Goal: Information Seeking & Learning: Learn about a topic

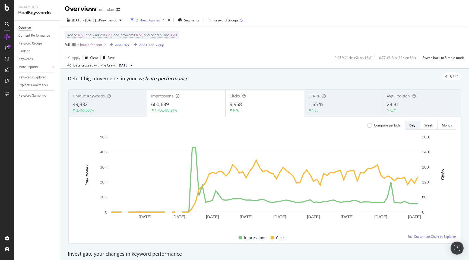
click at [210, 76] on div "By URL" at bounding box center [261, 76] width 399 height 8
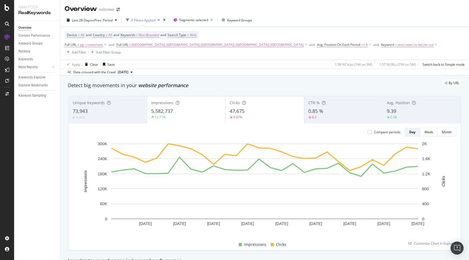
click at [210, 79] on div "By URL" at bounding box center [261, 83] width 399 height 8
click at [256, 79] on div "By URL" at bounding box center [261, 83] width 399 height 8
click at [219, 80] on div "By URL" at bounding box center [261, 83] width 399 height 8
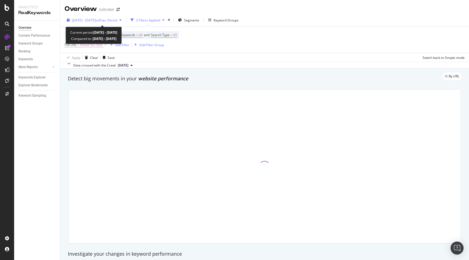
click at [96, 17] on div "2025 Jun. 14th - Sep. 13th vs Prev. Period" at bounding box center [94, 20] width 59 height 8
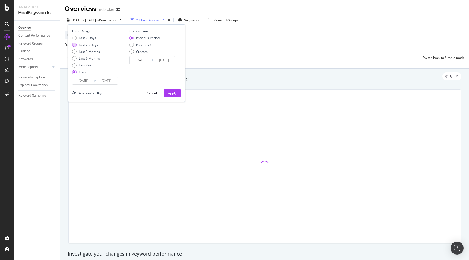
click at [91, 46] on div "Last 28 Days" at bounding box center [88, 45] width 19 height 5
type input "2025/08/22"
type input "2025/09/18"
type input "2025/07/25"
type input "2025/08/21"
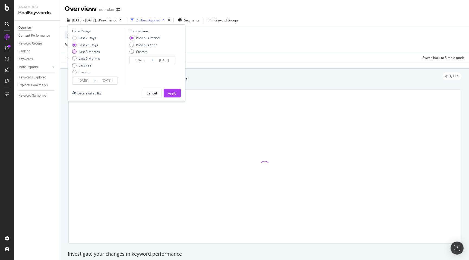
click at [92, 51] on div "Last 3 Months" at bounding box center [89, 51] width 21 height 5
type input "2025/06/19"
type input "2025/03/19"
type input "2025/06/18"
click at [175, 94] on div "Apply" at bounding box center [172, 93] width 8 height 5
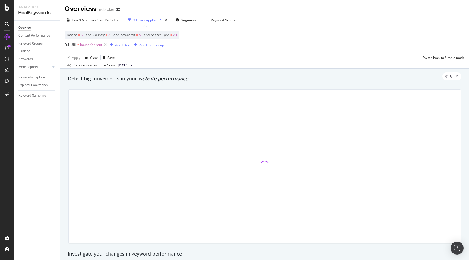
click at [283, 83] on div "Detect big movements in your website performance" at bounding box center [264, 78] width 399 height 12
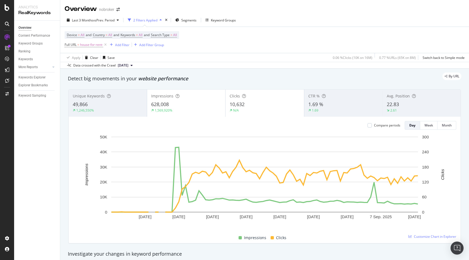
click at [398, 103] on span "22.83" at bounding box center [392, 104] width 12 height 7
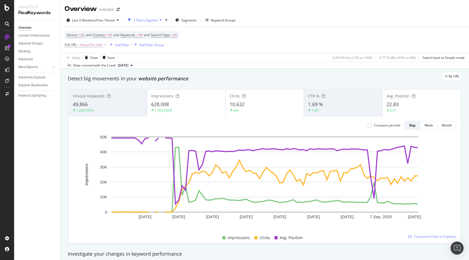
click at [336, 80] on div "Detect big movements in your website performance" at bounding box center [264, 78] width 393 height 7
click at [97, 20] on span "vs Prev. Period" at bounding box center [103, 20] width 21 height 5
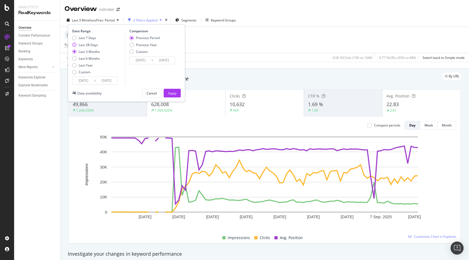
click at [91, 45] on div "Last 28 Days" at bounding box center [88, 45] width 19 height 5
type input "2025/08/22"
type input "2025/07/25"
type input "2025/08/21"
click at [172, 93] on div "Apply" at bounding box center [172, 93] width 8 height 5
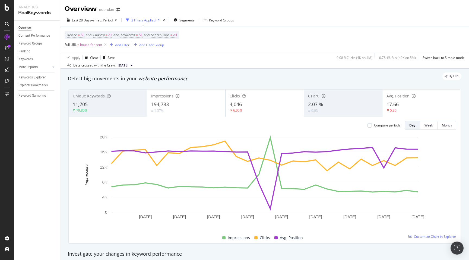
click at [321, 77] on div "By URL" at bounding box center [261, 76] width 399 height 8
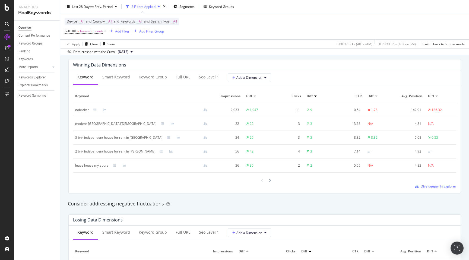
scroll to position [490, 0]
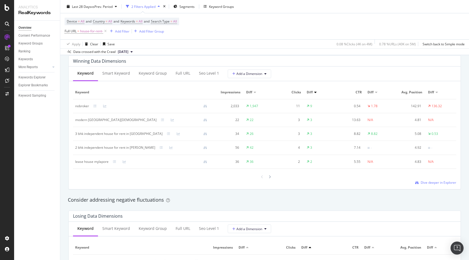
click at [78, 147] on div "2 bhk independent house for rent in uppal" at bounding box center [115, 147] width 80 height 5
copy div "2 bhk independent house for rent in uppal"
click at [66, 169] on div "Winning Data Dimensions Keyword Smart Keyword Keyword Group Full URL seo Level …" at bounding box center [264, 122] width 399 height 143
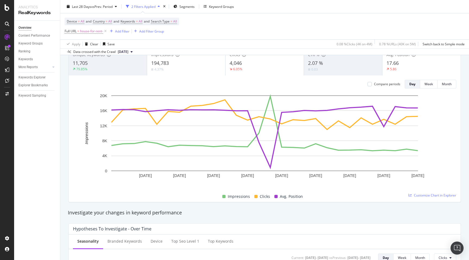
scroll to position [0, 0]
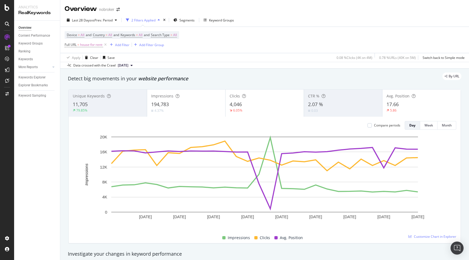
click at [233, 86] on div "Unique Keywords 11,705 79.85% Impressions 194,783 4.37% Clicks 4,046 6.05% CTR …" at bounding box center [264, 166] width 399 height 163
click at [94, 46] on span "house-for-rent-" at bounding box center [91, 45] width 23 height 8
click at [100, 68] on input "house-for-rent-" at bounding box center [94, 67] width 51 height 9
type input "house-for-rent-|villas-for-rent|-bhk-house-for-rent-"
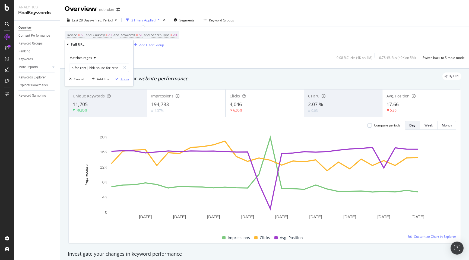
scroll to position [0, 0]
click at [123, 79] on div "Apply" at bounding box center [124, 79] width 8 height 5
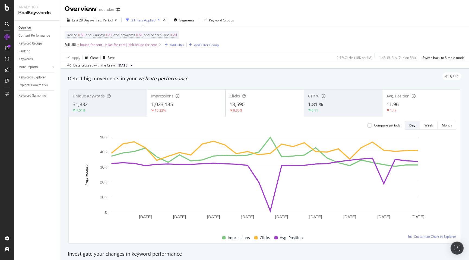
click at [205, 79] on div "By URL" at bounding box center [261, 76] width 399 height 8
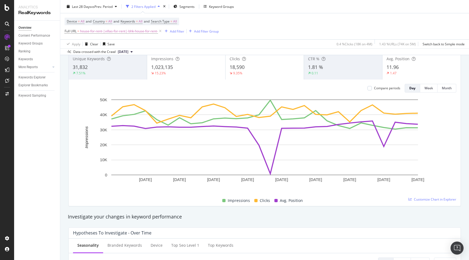
scroll to position [39, 0]
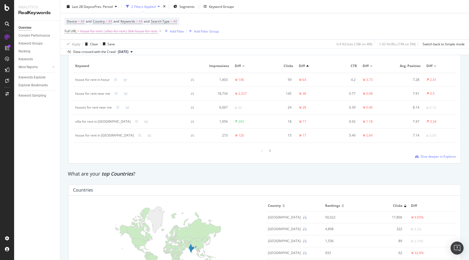
scroll to position [673, 0]
click at [80, 80] on div "house for rent in hosur" at bounding box center [92, 78] width 34 height 5
copy div "house for rent in hosur"
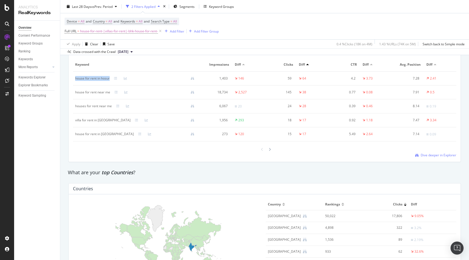
click at [65, 120] on div "Losing Data Dimensions Keyword Smart Keyword Keyword Group Full URL seo Level 1…" at bounding box center [264, 94] width 399 height 143
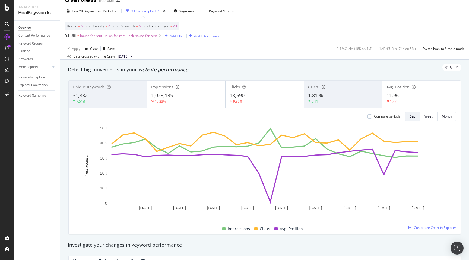
scroll to position [0, 0]
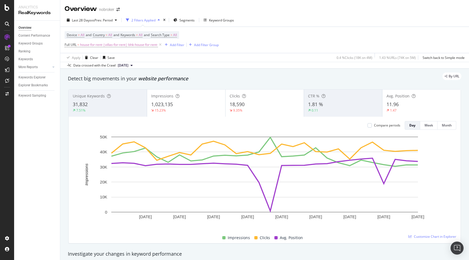
click at [226, 77] on div "By URL" at bounding box center [261, 76] width 399 height 8
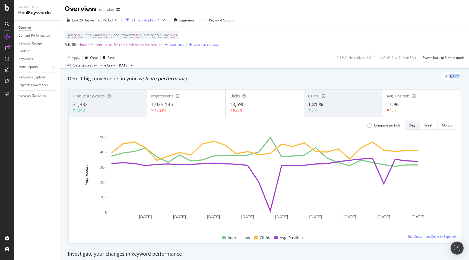
click at [208, 78] on div "By URL" at bounding box center [261, 76] width 399 height 8
click at [113, 46] on span "house-for-rent-|villas-for-rent|-bhk-house-for-rent-" at bounding box center [119, 45] width 78 height 8
click at [88, 69] on input "house-for-rent-|villas-for-rent|-bhk-house-for-rent-" at bounding box center [94, 67] width 51 height 9
click at [79, 81] on div "Cancel" at bounding box center [79, 79] width 10 height 5
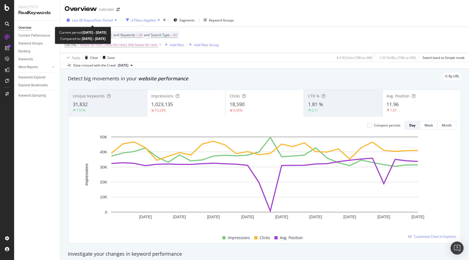
click at [85, 20] on span "Last 28 Days" at bounding box center [81, 20] width 19 height 5
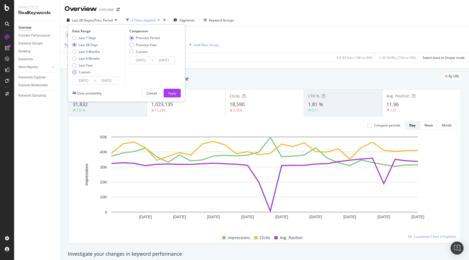
click at [75, 72] on div "Custom" at bounding box center [74, 72] width 4 height 4
click at [79, 88] on div "Date Range Last 7 Days Last 28 Days Last 3 Months Last 6 Months Last Year Custo…" at bounding box center [126, 62] width 117 height 77
click at [81, 83] on input "2025/08/22" at bounding box center [83, 81] width 22 height 8
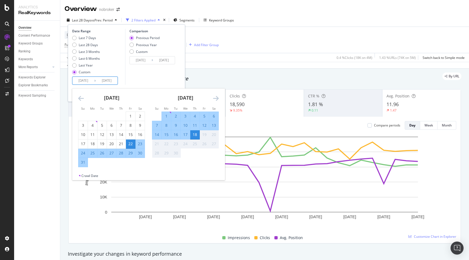
click at [81, 97] on icon "Move backward to switch to the previous month." at bounding box center [81, 98] width 6 height 7
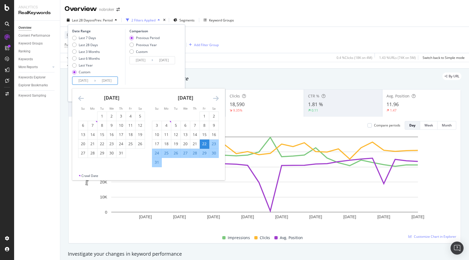
click at [81, 97] on icon "Move backward to switch to the previous month." at bounding box center [81, 98] width 6 height 7
click at [103, 116] on div "1" at bounding box center [101, 115] width 9 height 5
type input "2025/04/01"
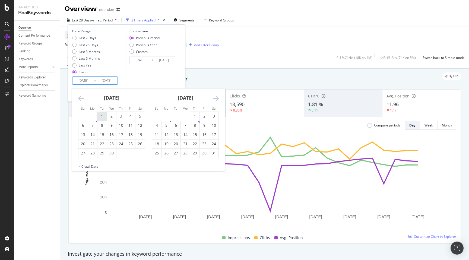
type input "2024/10/12"
type input "2025/03/31"
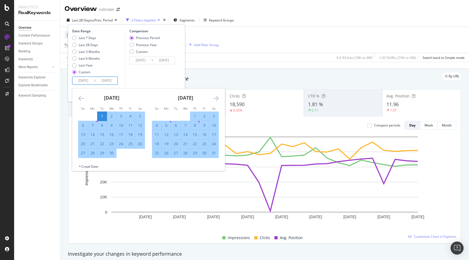
click at [111, 152] on div "30" at bounding box center [111, 152] width 9 height 5
type input "2025/04/30"
type input "2025/03/02"
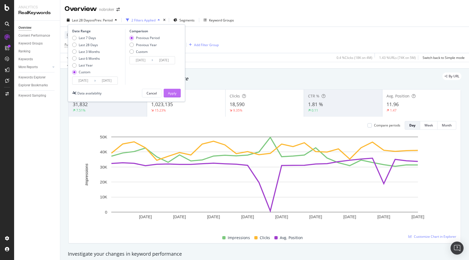
click at [173, 92] on div "Apply" at bounding box center [172, 93] width 8 height 5
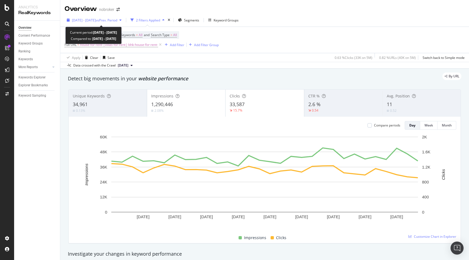
click at [88, 19] on span "2025 Apr. 1st - Apr. 30th" at bounding box center [84, 20] width 24 height 5
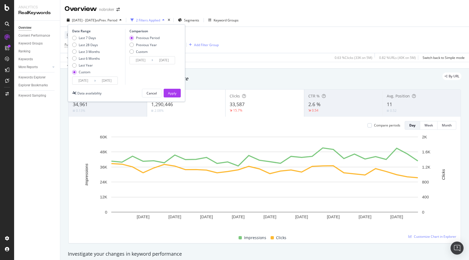
click at [81, 80] on input "2025/04/01" at bounding box center [83, 81] width 22 height 8
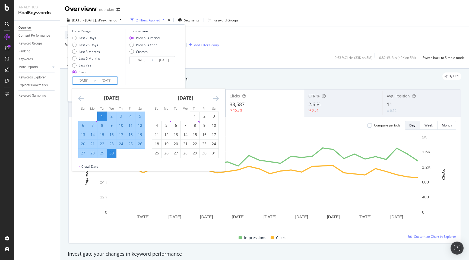
click at [80, 96] on icon "Move backward to switch to the previous month." at bounding box center [81, 98] width 6 height 7
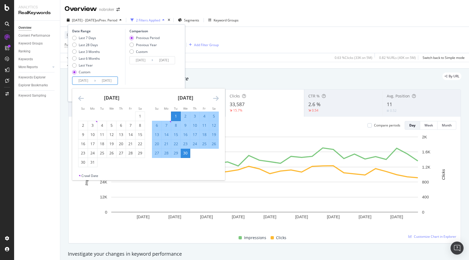
click at [80, 96] on icon "Move backward to switch to the previous month." at bounding box center [81, 98] width 6 height 7
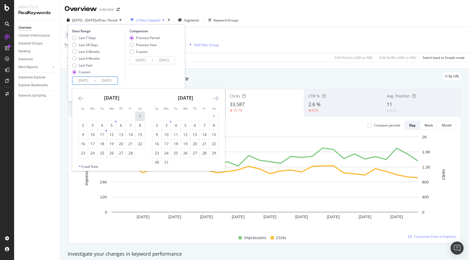
click at [139, 114] on div "1" at bounding box center [139, 115] width 9 height 5
type input "2025/02/01"
type input "2024/11/04"
type input "2025/01/31"
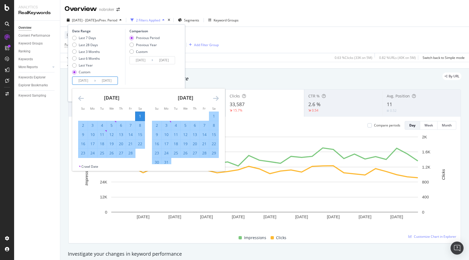
click at [130, 156] on div "28" at bounding box center [130, 153] width 9 height 9
type input "2025/02/28"
type input "2025/01/04"
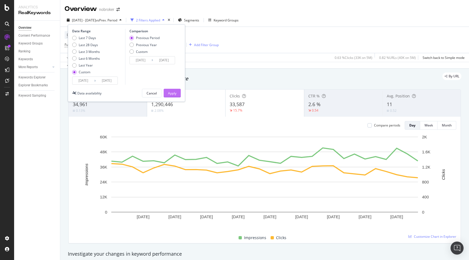
click at [170, 93] on div "Apply" at bounding box center [172, 93] width 8 height 5
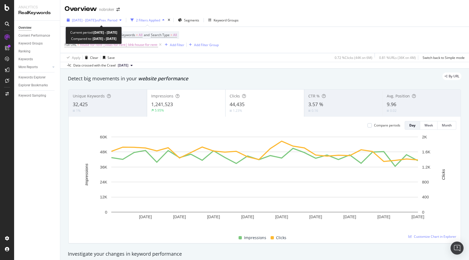
click at [96, 17] on div "2025 Feb. 1st - Feb. 28th vs Prev. Period" at bounding box center [94, 20] width 59 height 8
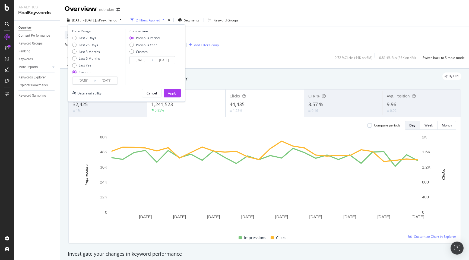
click at [84, 83] on input "2025/02/01" at bounding box center [83, 81] width 22 height 8
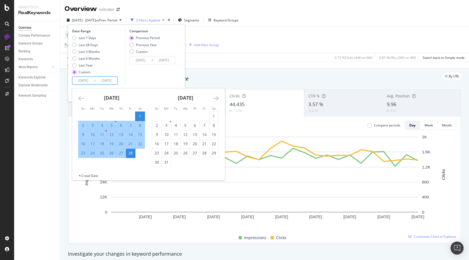
click at [79, 99] on icon "Move backward to switch to the previous month." at bounding box center [81, 98] width 6 height 7
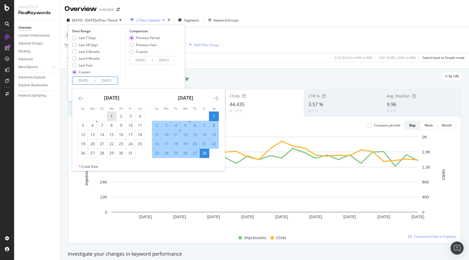
click at [113, 117] on div "1" at bounding box center [111, 115] width 9 height 5
type input "2025/01/01"
type input "2024/11/03"
type input "2024/12/31"
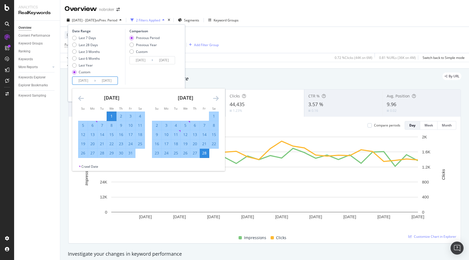
click at [130, 155] on div "31" at bounding box center [130, 152] width 9 height 5
type input "2025/01/31"
type input "2024/12/01"
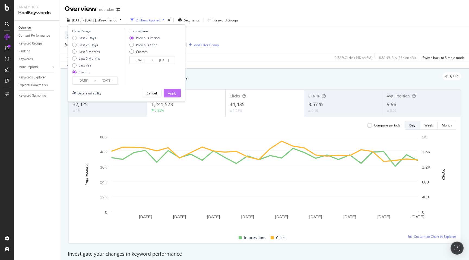
click at [173, 93] on div "Apply" at bounding box center [172, 93] width 8 height 5
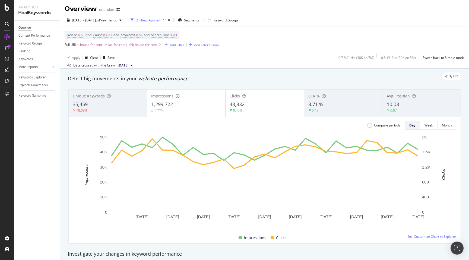
click at [284, 75] on div "By URL" at bounding box center [261, 76] width 399 height 8
click at [65, 172] on div "Unique Keywords 35,459 18.09% Impressions 1,299,722 4.77% Clicks 48,332 9.45% C…" at bounding box center [264, 166] width 399 height 163
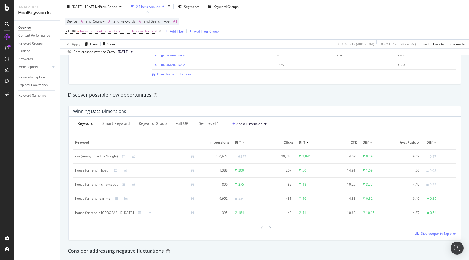
scroll to position [465, 0]
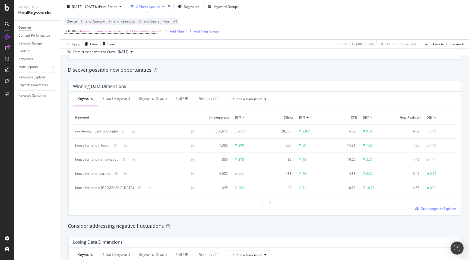
click at [269, 204] on icon at bounding box center [270, 202] width 2 height 3
click at [269, 204] on div at bounding box center [269, 201] width 5 height 7
click at [80, 158] on div "house for rent in porur" at bounding box center [104, 158] width 59 height 5
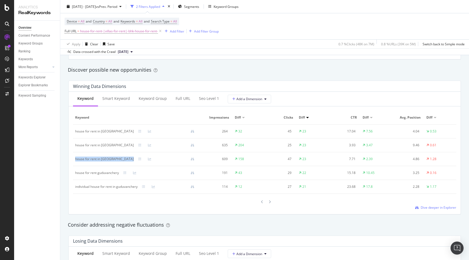
copy div "house for rent in porur"
click at [65, 169] on div "Winning Data Dimensions Keyword Smart Keyword Keyword Group Full URL seo Level …" at bounding box center [264, 147] width 399 height 142
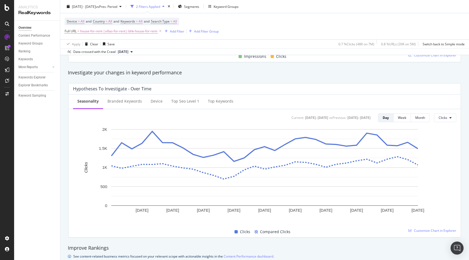
scroll to position [0, 0]
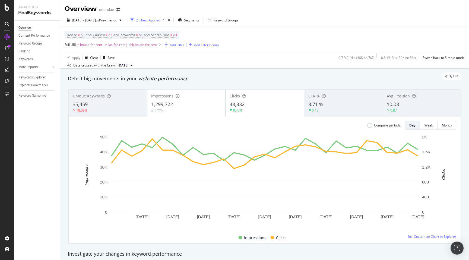
click at [240, 81] on div "Detect big movements in your website performance" at bounding box center [264, 78] width 393 height 7
click at [301, 73] on div "By URL" at bounding box center [261, 76] width 399 height 8
click at [276, 79] on div "By URL" at bounding box center [261, 76] width 399 height 8
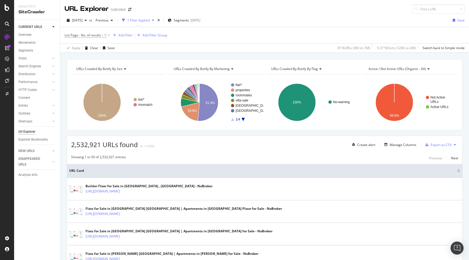
scroll to position [931, 0]
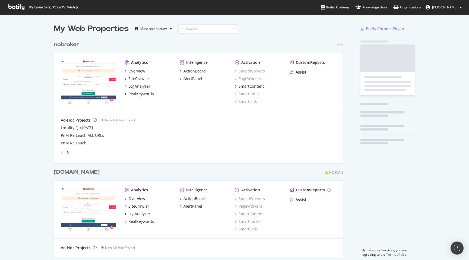
scroll to position [222, 293]
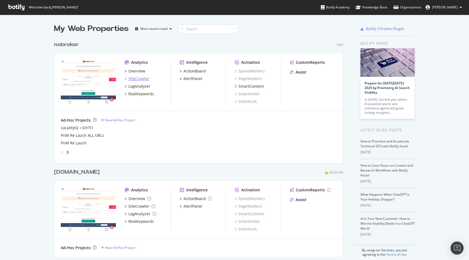
click at [136, 77] on div "SiteCrawler" at bounding box center [138, 78] width 21 height 5
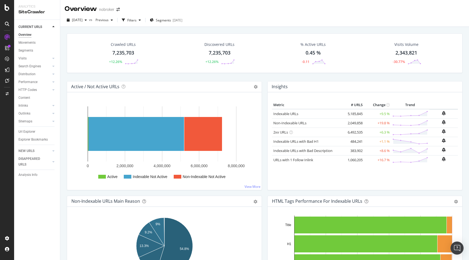
click at [63, 93] on div "Crawled URLs 7,235,703 +12.26% Discovered URLs 7,235,703 +12.26% % Active URLs …" at bounding box center [264, 157] width 408 height 260
click at [136, 21] on div "Filters" at bounding box center [131, 20] width 9 height 5
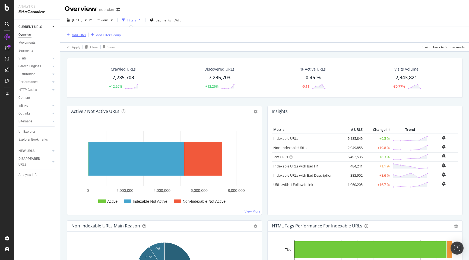
click at [82, 36] on div "Add Filter" at bounding box center [79, 35] width 14 height 5
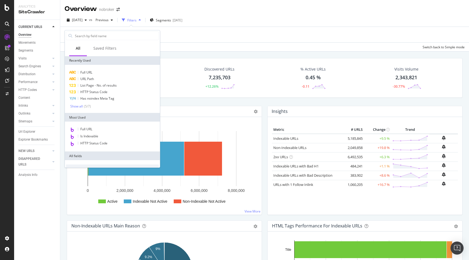
click at [222, 50] on div "Apply Clear Save Switch back to Simple mode" at bounding box center [264, 46] width 408 height 9
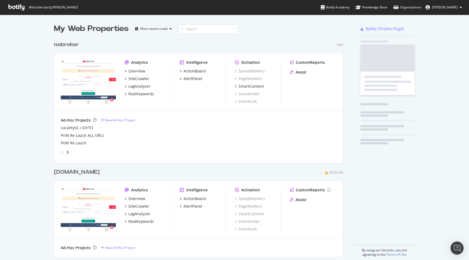
scroll to position [222, 293]
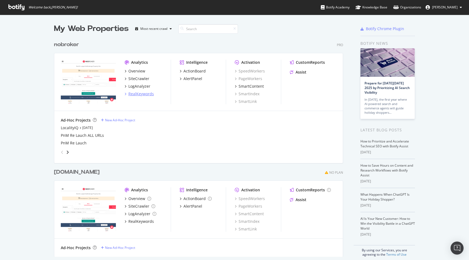
click at [139, 95] on div "RealKeywords" at bounding box center [140, 93] width 25 height 5
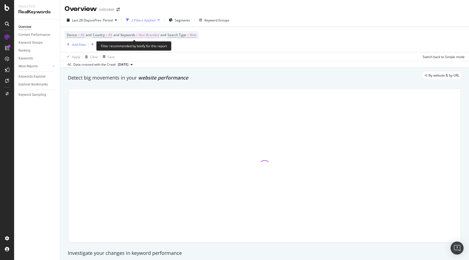
click at [148, 38] on span "Non-Branded" at bounding box center [149, 35] width 20 height 8
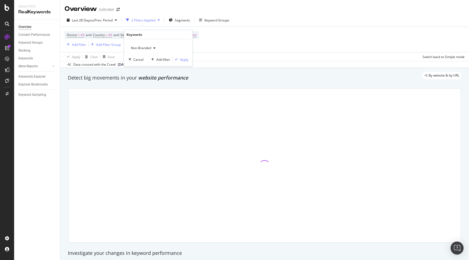
click at [140, 48] on span "Non-Branded" at bounding box center [140, 48] width 23 height 5
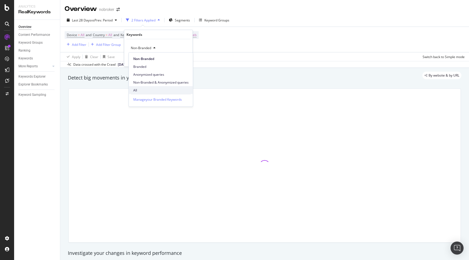
click at [139, 87] on div "All" at bounding box center [161, 90] width 64 height 8
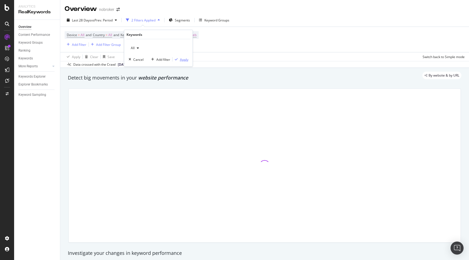
click at [183, 62] on div "Apply" at bounding box center [184, 59] width 8 height 5
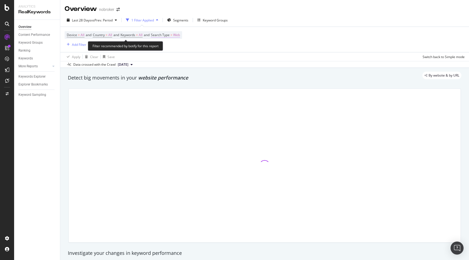
click at [180, 35] on span "Web" at bounding box center [176, 35] width 7 height 8
click at [166, 47] on span "Web" at bounding box center [164, 48] width 7 height 5
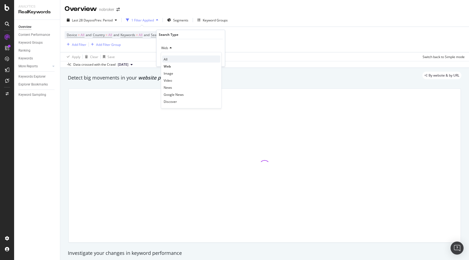
click at [167, 57] on span "All" at bounding box center [166, 59] width 4 height 5
click at [216, 60] on div "Apply" at bounding box center [216, 59] width 8 height 5
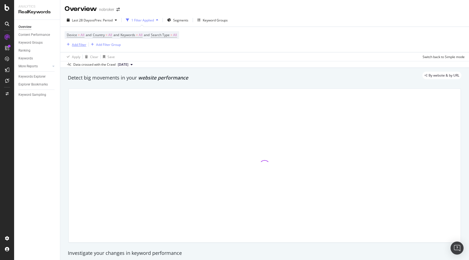
click at [81, 44] on div "Add Filter" at bounding box center [79, 44] width 14 height 5
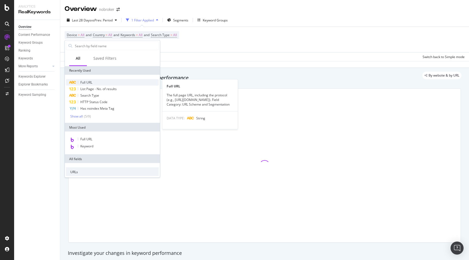
click at [89, 81] on span "Full URL" at bounding box center [86, 82] width 12 height 5
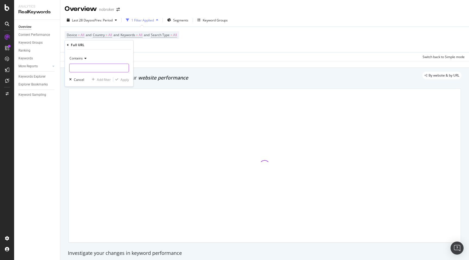
click at [82, 67] on input "text" at bounding box center [98, 68] width 59 height 9
type input "-prjtl"
click at [124, 80] on div "Apply" at bounding box center [124, 79] width 8 height 5
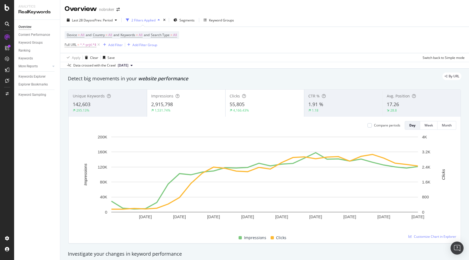
click at [261, 74] on div "By URL" at bounding box center [261, 76] width 399 height 8
click at [400, 101] on div "17.26" at bounding box center [421, 104] width 70 height 7
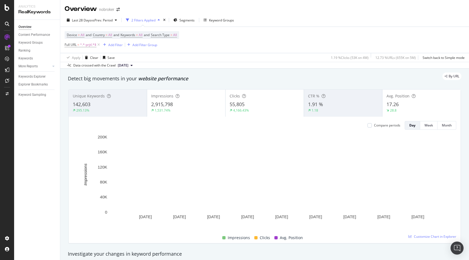
click at [257, 81] on div "Detect big movements in your website performance" at bounding box center [264, 78] width 393 height 7
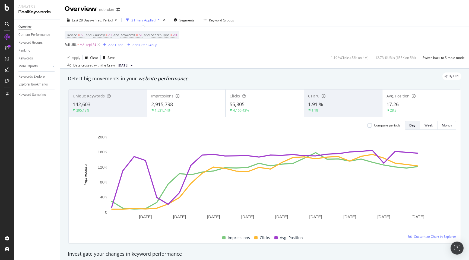
click at [240, 81] on div "Detect big movements in your website performance" at bounding box center [264, 78] width 393 height 7
click at [65, 196] on div "Unique Keywords 142,603 295.13% Impressions 2,915,798 1,531.74% Clicks 55,805 4…" at bounding box center [264, 166] width 399 height 163
click at [213, 78] on div "By URL" at bounding box center [261, 76] width 399 height 8
click at [301, 79] on div "By URL" at bounding box center [261, 76] width 399 height 8
click at [109, 46] on div "Add Filter" at bounding box center [115, 45] width 14 height 5
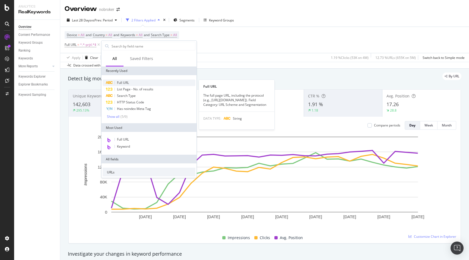
click at [130, 81] on div "Full URL" at bounding box center [149, 82] width 93 height 7
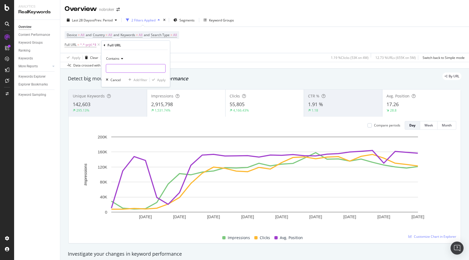
click at [127, 67] on input "text" at bounding box center [135, 68] width 59 height 9
type input "-rent-"
click at [160, 79] on div "Apply" at bounding box center [161, 80] width 8 height 5
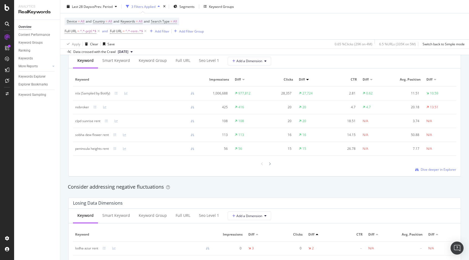
scroll to position [512, 0]
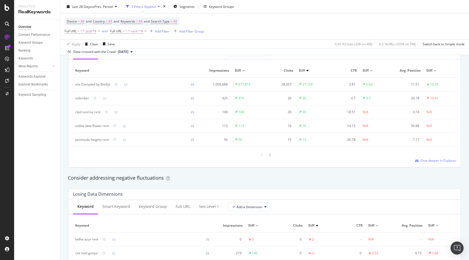
click at [85, 113] on div "clpd sunrise rent" at bounding box center [87, 112] width 25 height 5
copy div "clpd sunrise rent"
click at [64, 123] on div "By URL Detect big movements in your website performance Unique Keywords 63,014 …" at bounding box center [264, 133] width 408 height 1152
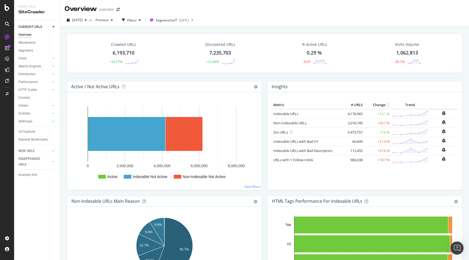
click at [64, 77] on div "Crawled URLs 6,193,710 +14.77% Discovered URLs 7,235,703 +12.26% % Active URLs …" at bounding box center [264, 57] width 401 height 48
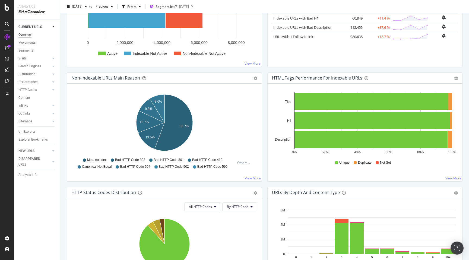
scroll to position [107, 0]
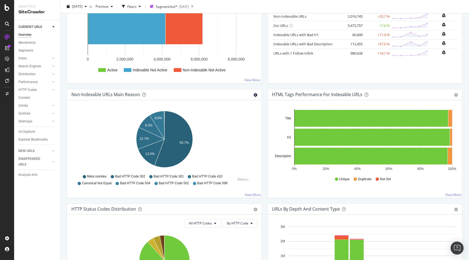
click at [256, 95] on icon "gear" at bounding box center [255, 95] width 4 height 4
click at [234, 116] on span "Table" at bounding box center [236, 115] width 49 height 7
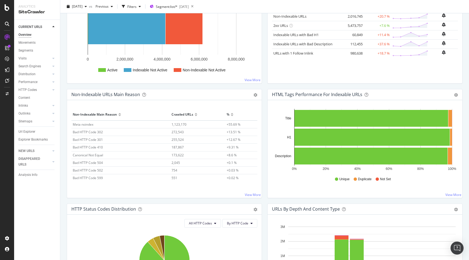
click at [64, 135] on div "Non-Indexable URLs Main Reason Pie Table Export as CSV Add to Custom Report Hol…" at bounding box center [164, 146] width 200 height 114
drag, startPoint x: 69, startPoint y: 122, endPoint x: 247, endPoint y: 187, distance: 189.5
click at [247, 187] on div "Hold CMD (⌘) while clicking to filter the report. Non-Indexable Main Reason Cra…" at bounding box center [164, 149] width 194 height 98
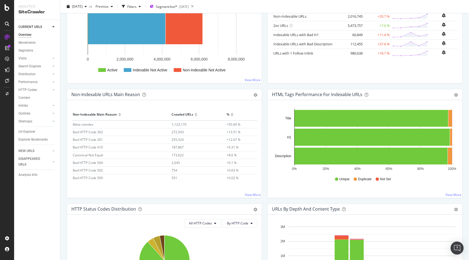
click at [264, 127] on div "HTML Tags Performance for Indexable URLs Bar Bar (by Percentage) Table Export a…" at bounding box center [364, 146] width 200 height 114
click at [180, 123] on span "1,123,170" at bounding box center [178, 124] width 15 height 5
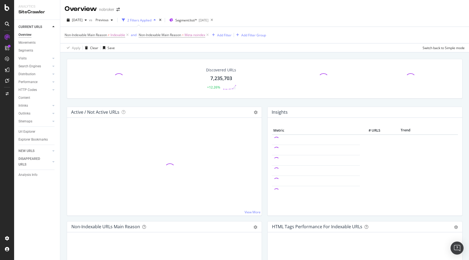
click at [65, 94] on div "Discovered URLs 7,235,703 +12.26%" at bounding box center [264, 83] width 401 height 48
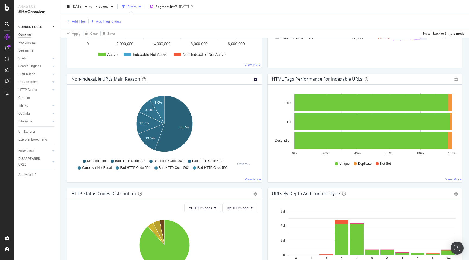
click at [255, 79] on icon "gear" at bounding box center [255, 80] width 4 height 4
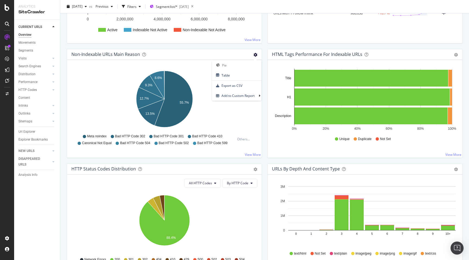
scroll to position [122, 0]
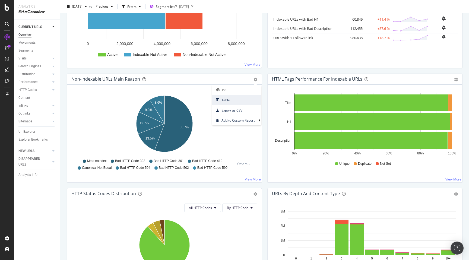
click at [229, 102] on span "Table" at bounding box center [236, 99] width 49 height 7
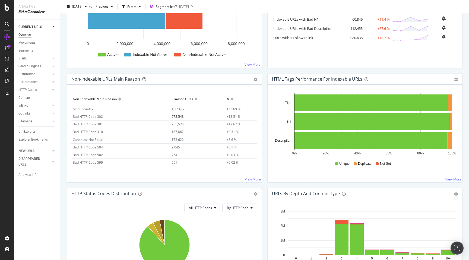
click at [177, 114] on span "272,543" at bounding box center [177, 116] width 12 height 5
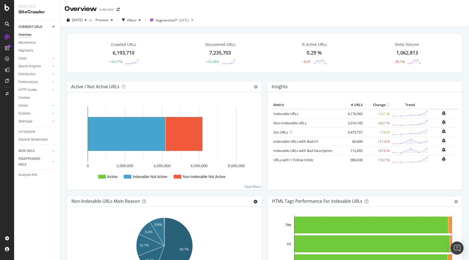
click at [255, 203] on icon "gear" at bounding box center [255, 202] width 4 height 4
click at [238, 225] on span "Table" at bounding box center [236, 221] width 49 height 7
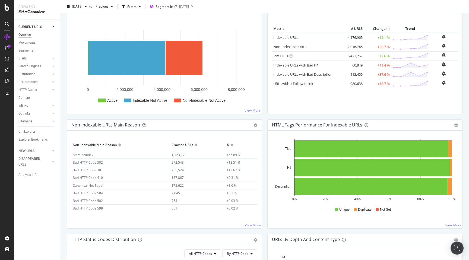
scroll to position [81, 0]
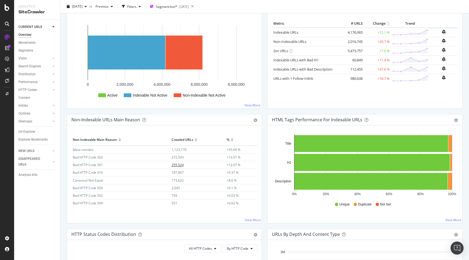
click at [178, 165] on span "255,524" at bounding box center [177, 164] width 12 height 5
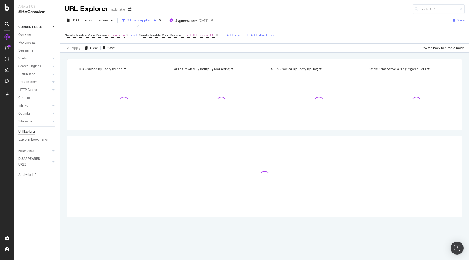
click at [63, 83] on div "URLs Crawled By Botify By seo Chart (by Value) Table Expand Export as CSV Expor…" at bounding box center [264, 147] width 408 height 177
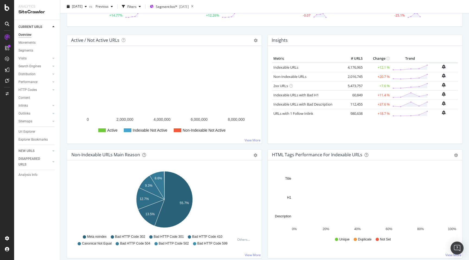
scroll to position [47, 0]
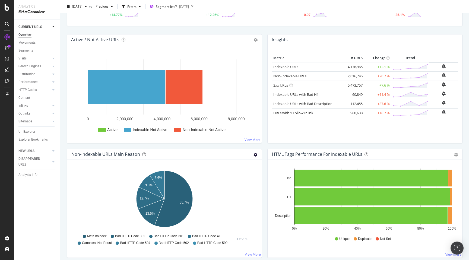
click at [256, 155] on icon "gear" at bounding box center [255, 155] width 4 height 4
click at [235, 173] on span "Table" at bounding box center [236, 174] width 49 height 7
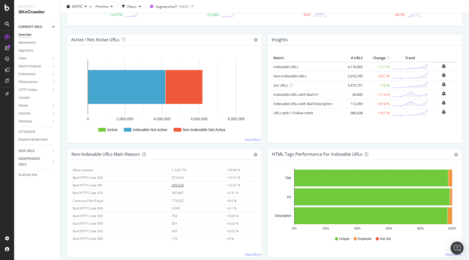
scroll to position [0, 0]
click at [180, 205] on span "187,867" at bounding box center [177, 206] width 12 height 5
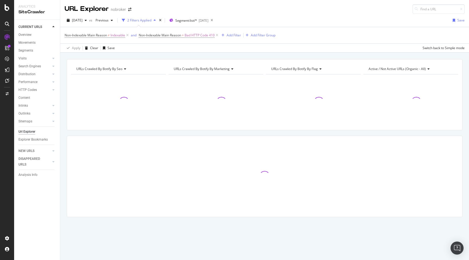
click at [63, 102] on div "URLs Crawled By Botify By seo Chart (by Value) Table Expand Export as CSV Expor…" at bounding box center [264, 147] width 408 height 177
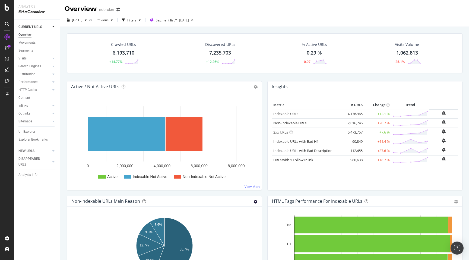
click at [257, 200] on icon "gear" at bounding box center [255, 202] width 4 height 4
click at [234, 223] on span "Table" at bounding box center [236, 221] width 49 height 7
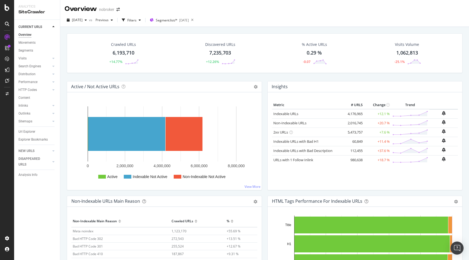
click at [231, 192] on div "Active / Not Active URLs Chart (by Value) Chart (by Percentage) Table Expand Ex…" at bounding box center [164, 138] width 200 height 114
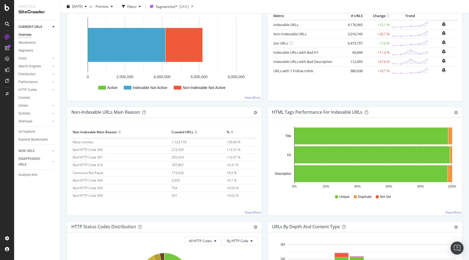
scroll to position [90, 0]
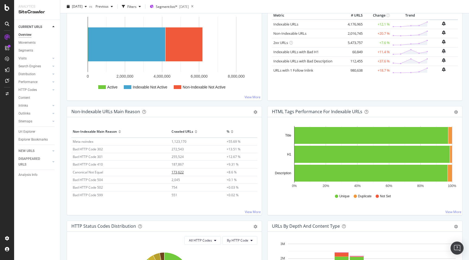
click at [180, 172] on span "173,622" at bounding box center [177, 172] width 12 height 5
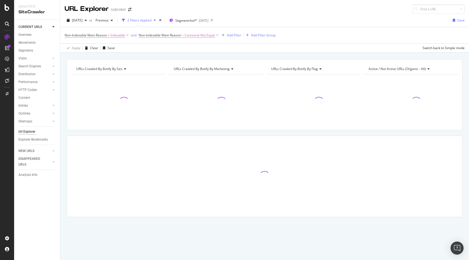
click at [213, 56] on div "URLs Crawled By Botify By seo Chart (by Value) Table Expand Export as CSV Expor…" at bounding box center [264, 59] width 408 height 13
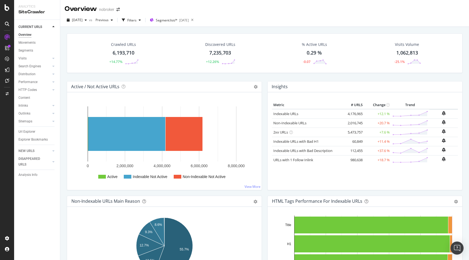
click at [263, 194] on div "Active / Not Active URLs Chart (by Value) Chart (by Percentage) Table Expand Ex…" at bounding box center [164, 138] width 200 height 114
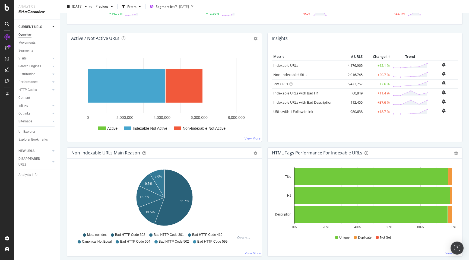
scroll to position [53, 0]
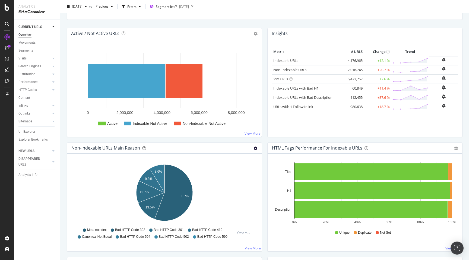
click at [255, 146] on icon "gear" at bounding box center [255, 148] width 4 height 4
click at [239, 168] on span "Table" at bounding box center [236, 168] width 49 height 7
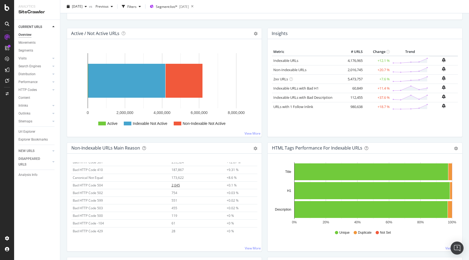
scroll to position [39, 0]
click at [175, 175] on span "2,045" at bounding box center [175, 176] width 8 height 5
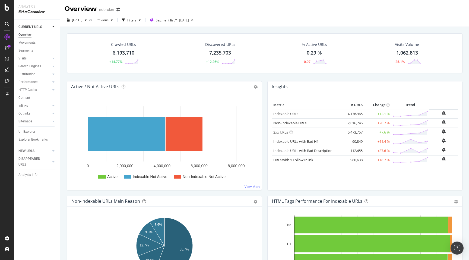
click at [63, 169] on div "Crawled URLs 6,193,710 +14.77% Discovered URLs 7,235,703 +12.26% % Active URLs …" at bounding box center [264, 157] width 408 height 260
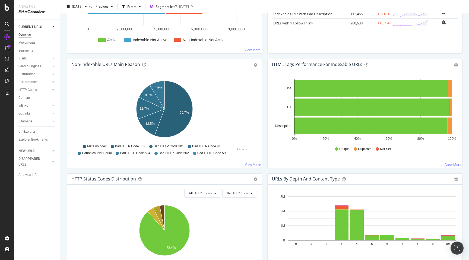
scroll to position [135, 0]
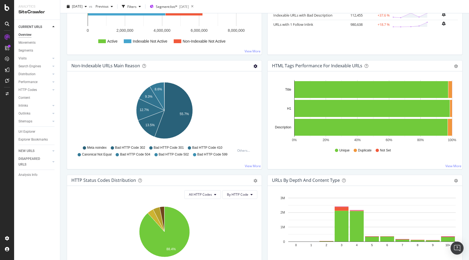
click at [256, 66] on icon "gear" at bounding box center [255, 66] width 4 height 4
click at [231, 83] on link "Table" at bounding box center [236, 87] width 49 height 10
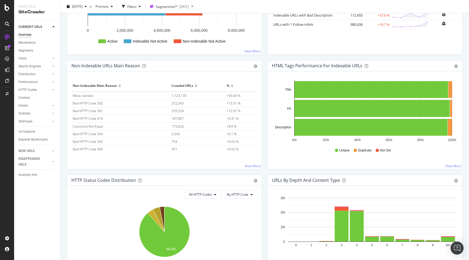
click at [267, 126] on div "HTML Tags Performance for Indexable URLs Bar Bar (by Percentage) Table Export a…" at bounding box center [364, 114] width 195 height 109
click at [177, 94] on span "1,123,170" at bounding box center [178, 95] width 15 height 5
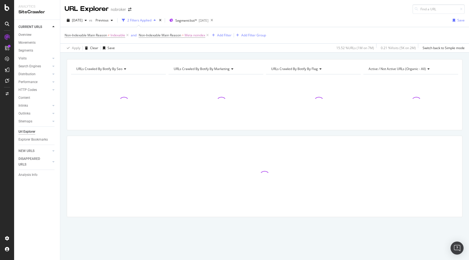
click at [64, 139] on div "URLs Crawled By Botify By seo Chart (by Value) Table Expand Export as CSV Expor…" at bounding box center [264, 147] width 408 height 177
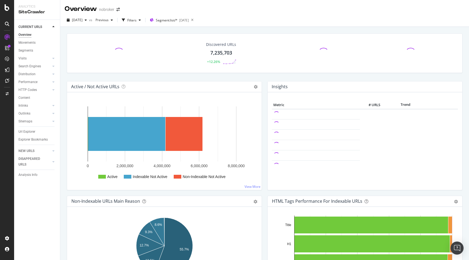
click at [63, 167] on div "Discovered URLs 7,235,703 +12.26% Active / Not Active URLs Chart (by Value) Cha…" at bounding box center [264, 157] width 408 height 260
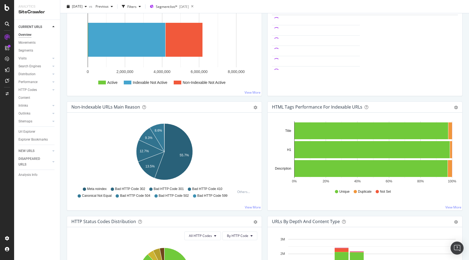
scroll to position [97, 0]
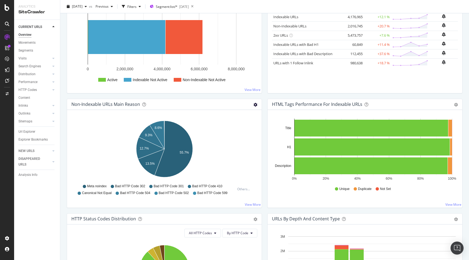
click at [254, 104] on icon "gear" at bounding box center [255, 105] width 4 height 4
click at [237, 124] on span "Table" at bounding box center [236, 125] width 49 height 7
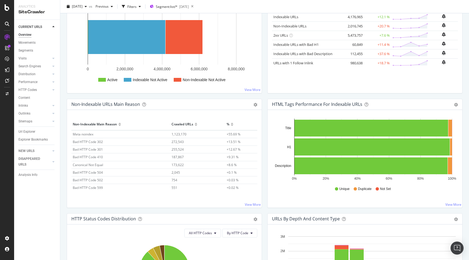
click at [62, 179] on div "Crawled URLs 6,193,710 +14.77% Discovered URLs 7,235,703 +12.26% % Active URLs …" at bounding box center [264, 60] width 408 height 260
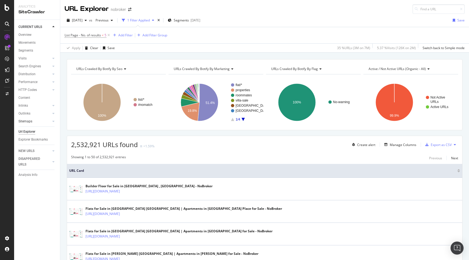
scroll to position [931, 0]
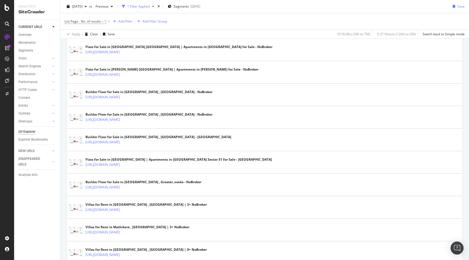
scroll to position [0, 0]
